Goal: Information Seeking & Learning: Learn about a topic

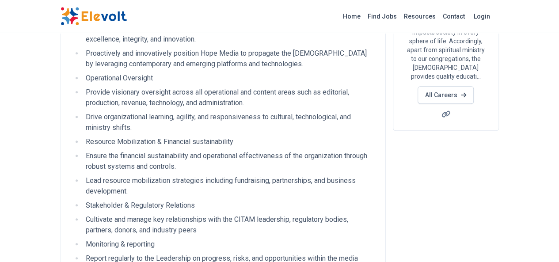
scroll to position [177, 0]
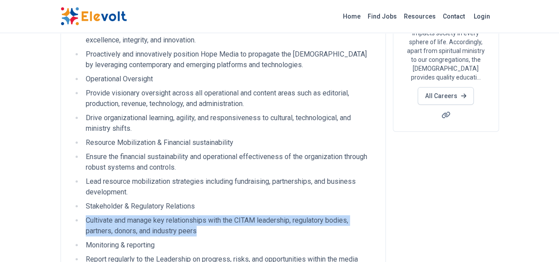
drag, startPoint x: 33, startPoint y: 179, endPoint x: 52, endPoint y: 189, distance: 21.4
click at [83, 215] on li "Cultivate and manage key relationships with the CITAM leadership, regulatory bo…" at bounding box center [229, 225] width 292 height 21
copy li "Cultivate and manage key relationships with the CITAM leadership, regulatory bo…"
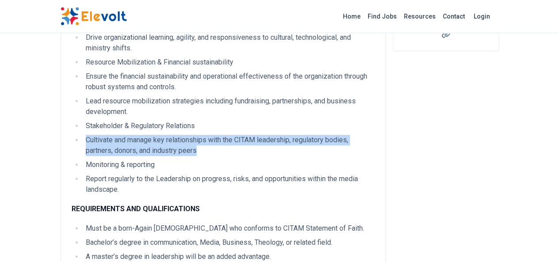
scroll to position [265, 0]
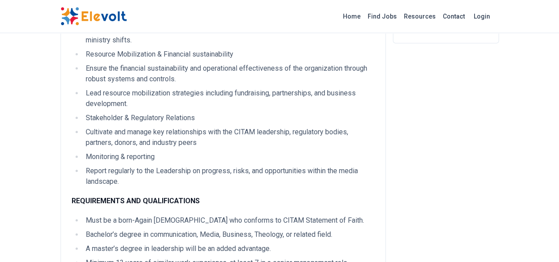
click at [299, 166] on li "Report regularly to the Leadership on progress, risks, and opportunities within…" at bounding box center [229, 176] width 292 height 21
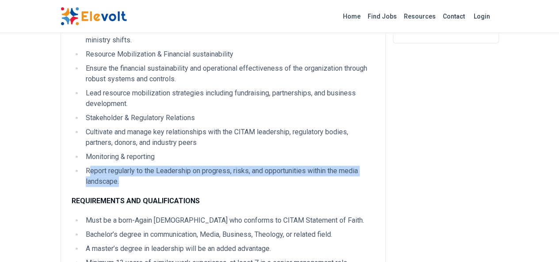
drag, startPoint x: 347, startPoint y: 132, endPoint x: 39, endPoint y: 118, distance: 307.7
click at [83, 166] on li "Report regularly to the Leadership on progress, risks, and opportunities within…" at bounding box center [229, 176] width 292 height 21
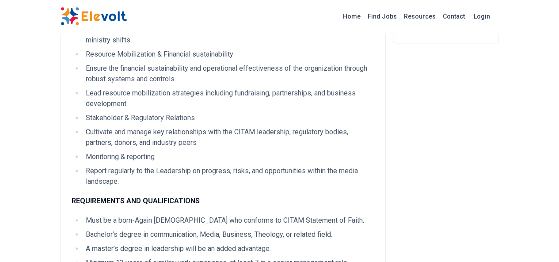
click at [83, 152] on li "Monitoring & reporting" at bounding box center [229, 157] width 292 height 11
drag, startPoint x: 111, startPoint y: 116, endPoint x: 33, endPoint y: 118, distance: 78.3
click at [83, 152] on li "Monitoring & reporting" at bounding box center [229, 157] width 292 height 11
copy li "Monitoring & reporting"
click at [111, 166] on li "Report regularly to the Leadership on progress, risks, and opportunities within…" at bounding box center [229, 176] width 292 height 21
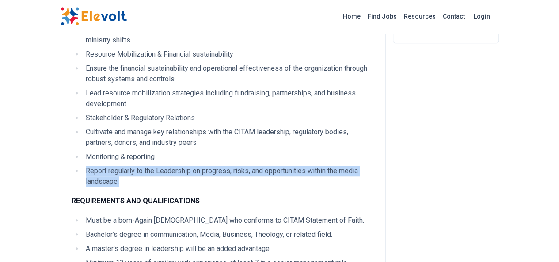
drag, startPoint x: 351, startPoint y: 130, endPoint x: 33, endPoint y: 131, distance: 318.0
click at [83, 166] on li "Report regularly to the Leadership on progress, risks, and opportunities within…" at bounding box center [229, 176] width 292 height 21
copy li "Report regularly to the Leadership on progress, risks, and opportunities within…"
